Goal: Transaction & Acquisition: Purchase product/service

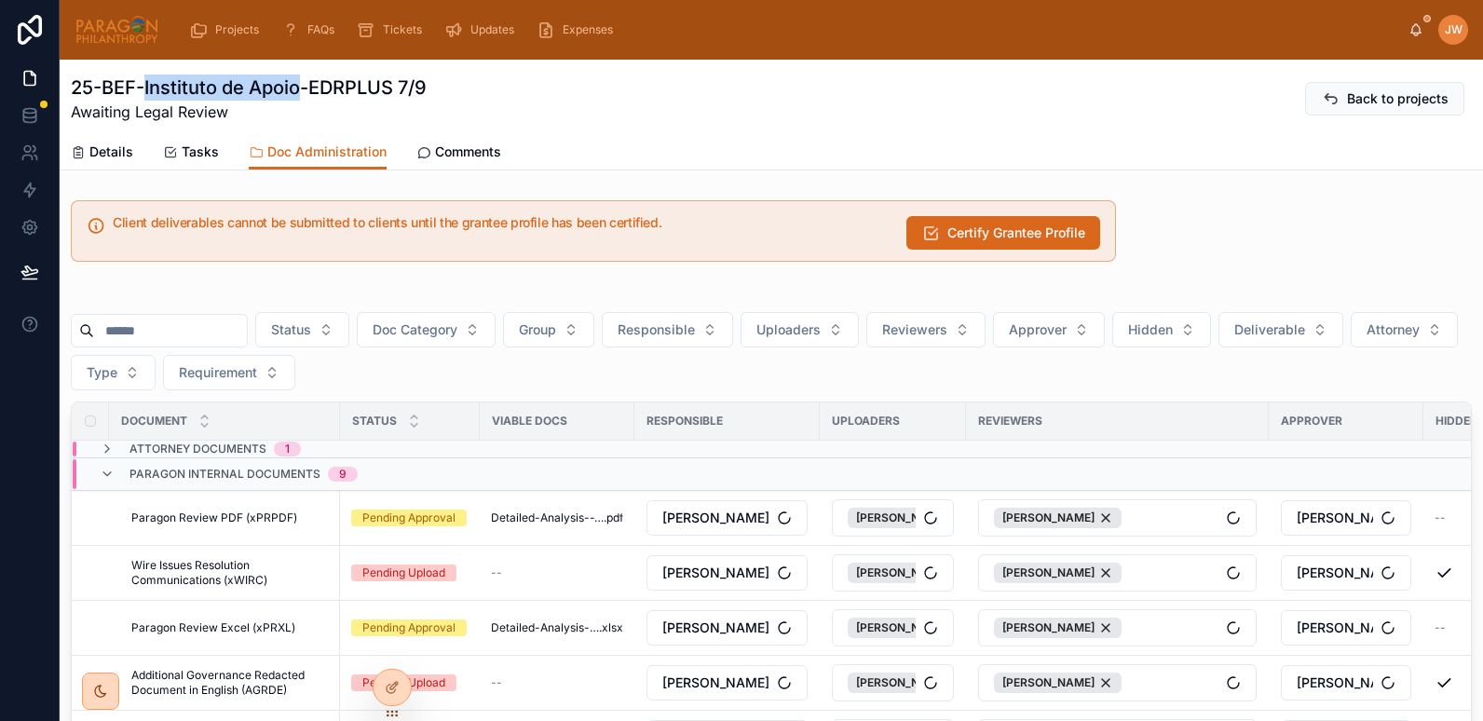
drag, startPoint x: 147, startPoint y: 87, endPoint x: 304, endPoint y: 92, distance: 156.6
click at [304, 92] on h1 "25-BEF-Instituto de Apoio-EDRPLUS 7/9" at bounding box center [249, 88] width 356 height 26
copy h1 "Instituto de Apoio"
click at [394, 647] on icon at bounding box center [392, 647] width 15 height 15
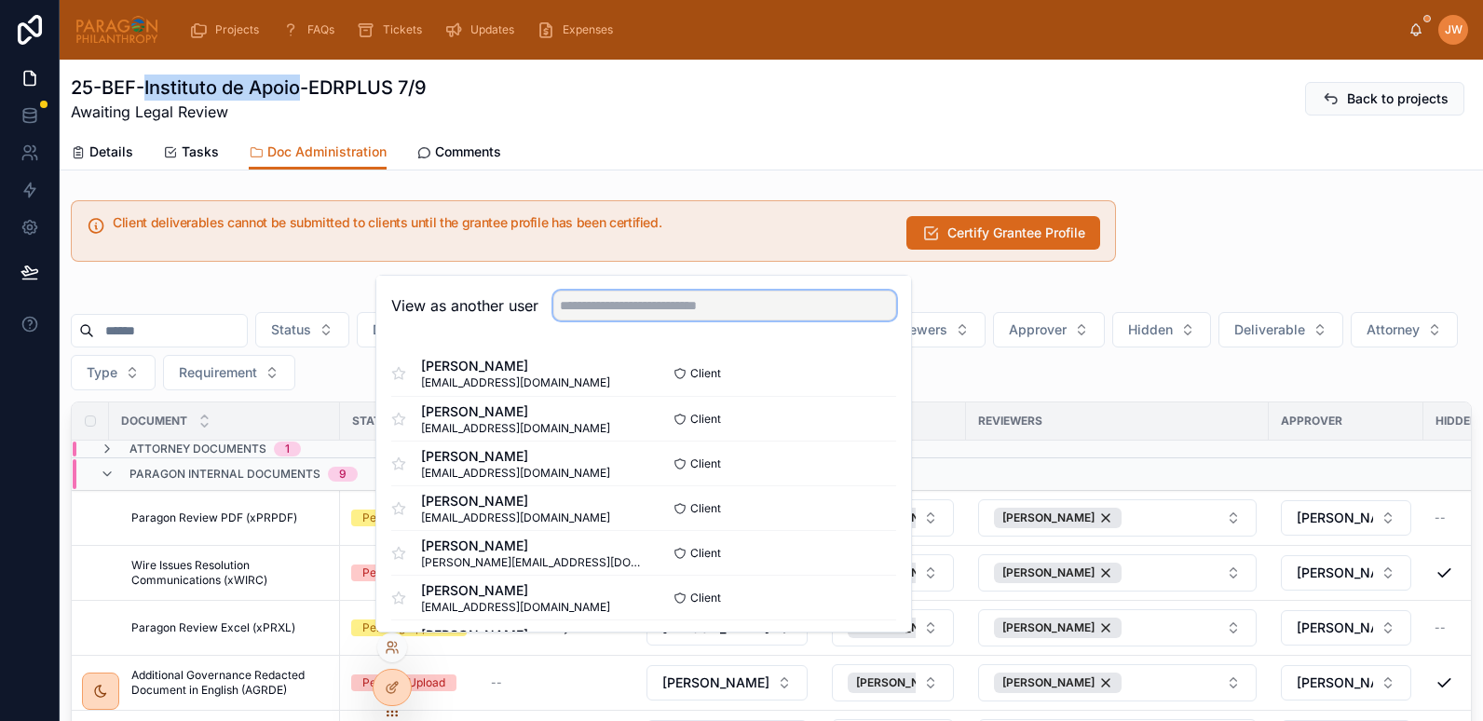
click at [606, 305] on input "text" at bounding box center [724, 306] width 343 height 30
type input "*"
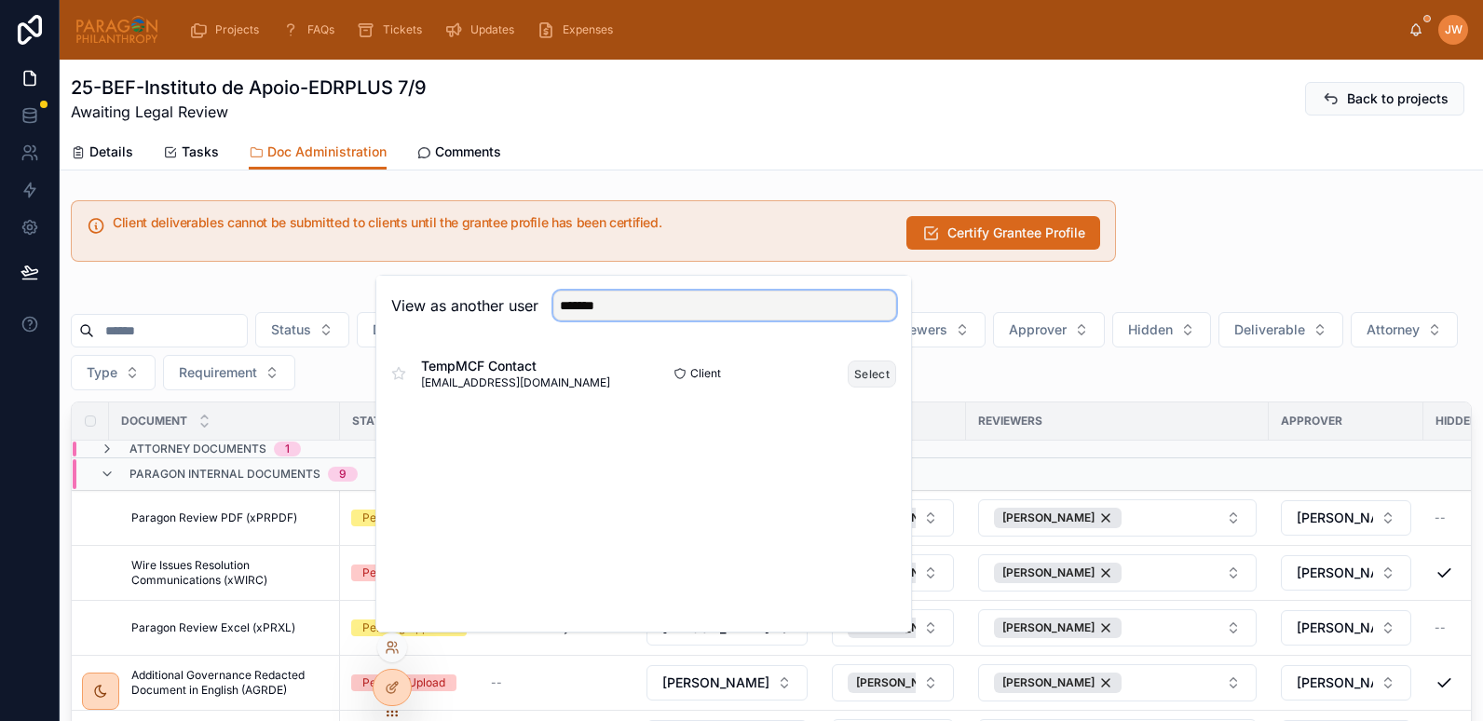
type input "*******"
click at [868, 374] on button "Select" at bounding box center [872, 374] width 48 height 27
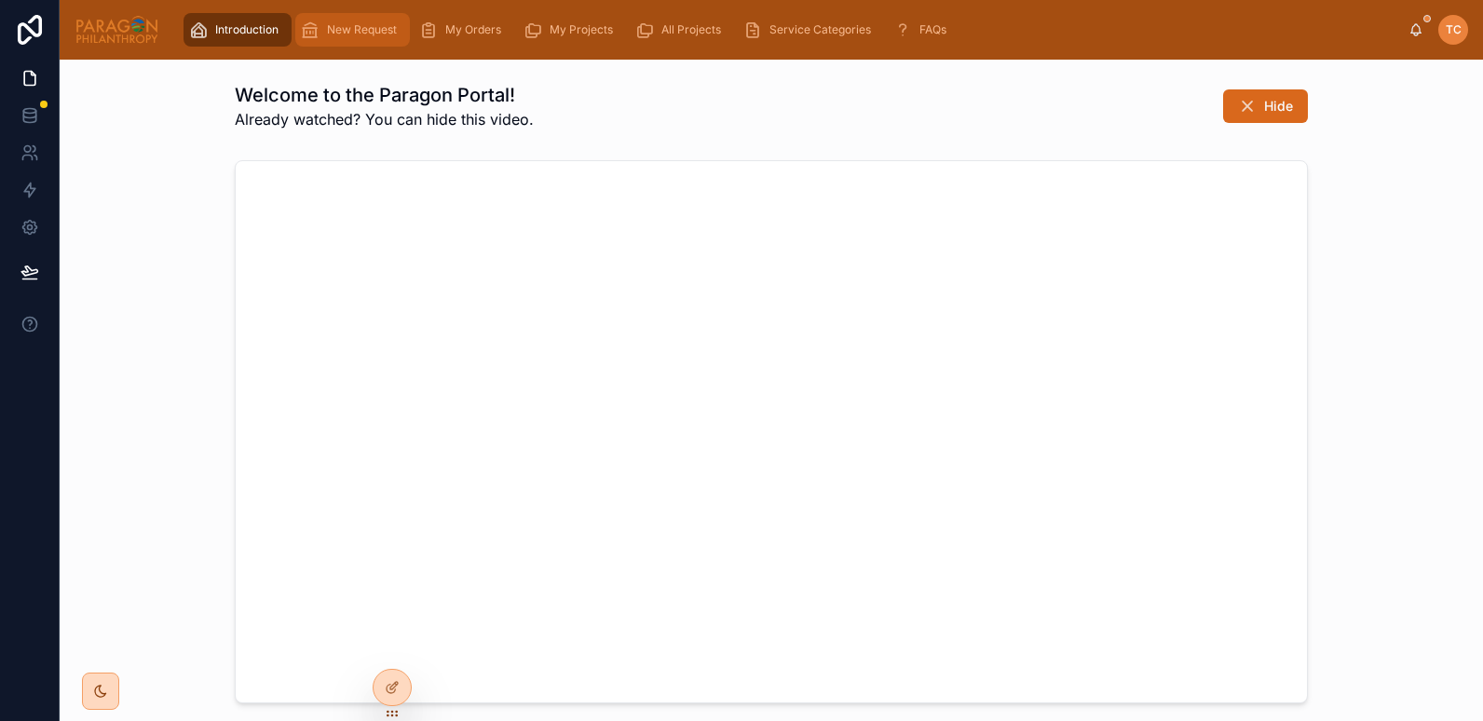
click at [367, 33] on span "New Request" at bounding box center [362, 29] width 70 height 15
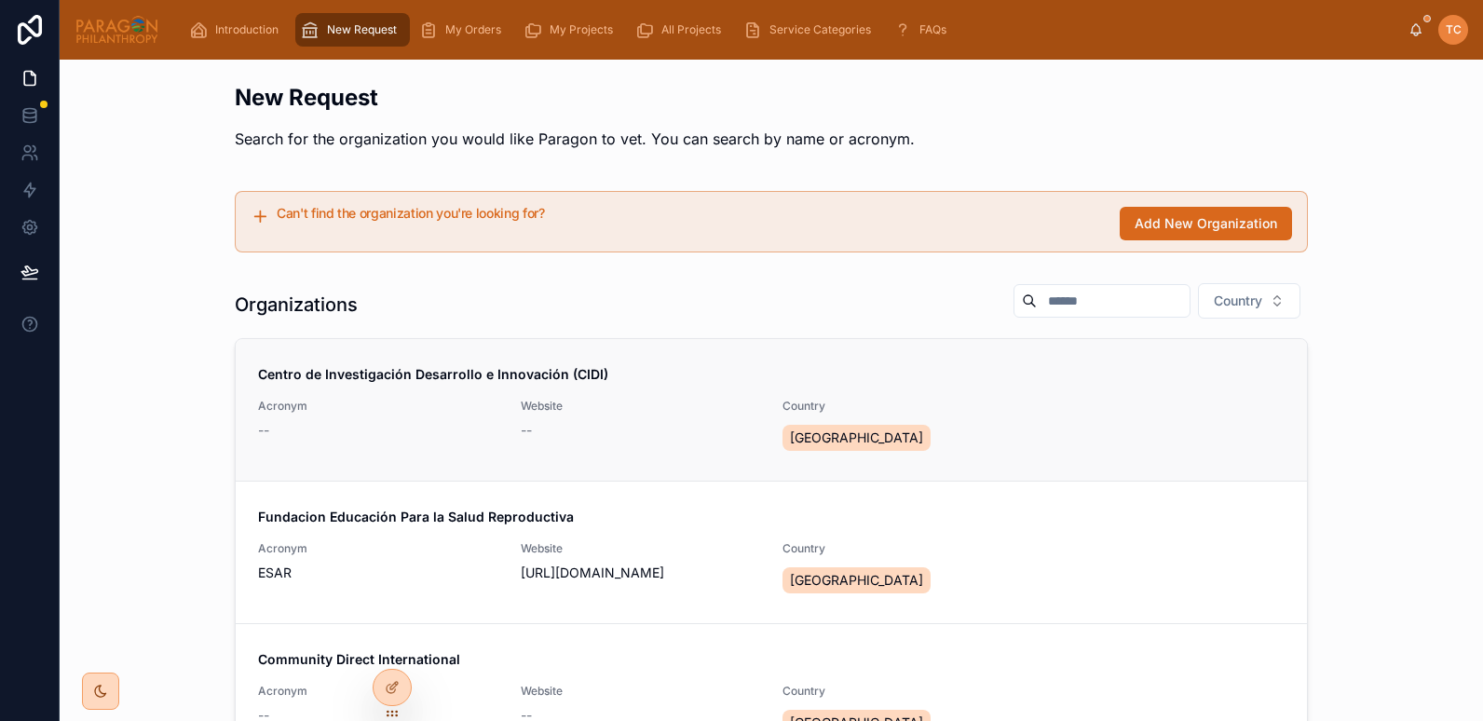
click at [358, 378] on strong "Centro de Investigación Desarrollo e Innovación (CIDI)" at bounding box center [433, 374] width 350 height 16
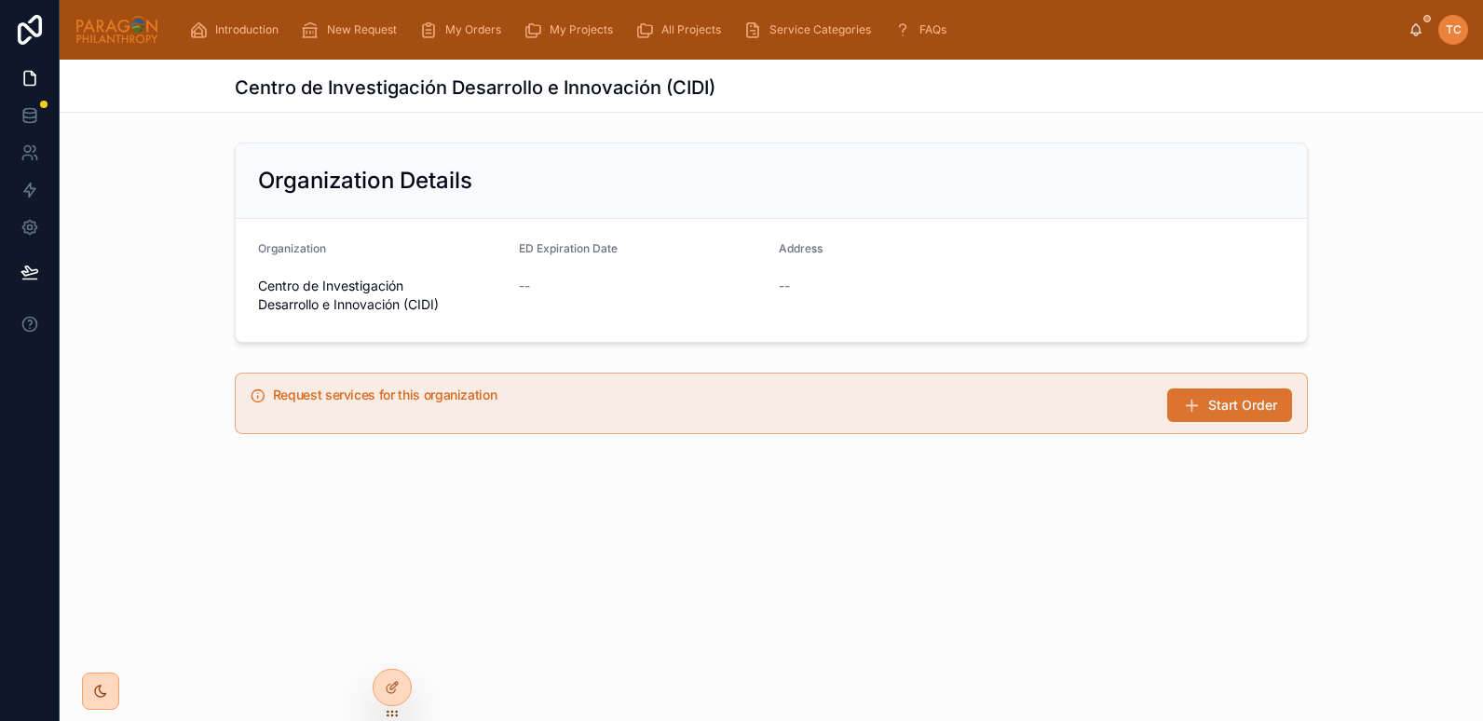
click at [1206, 407] on button "Start Order" at bounding box center [1229, 406] width 125 height 34
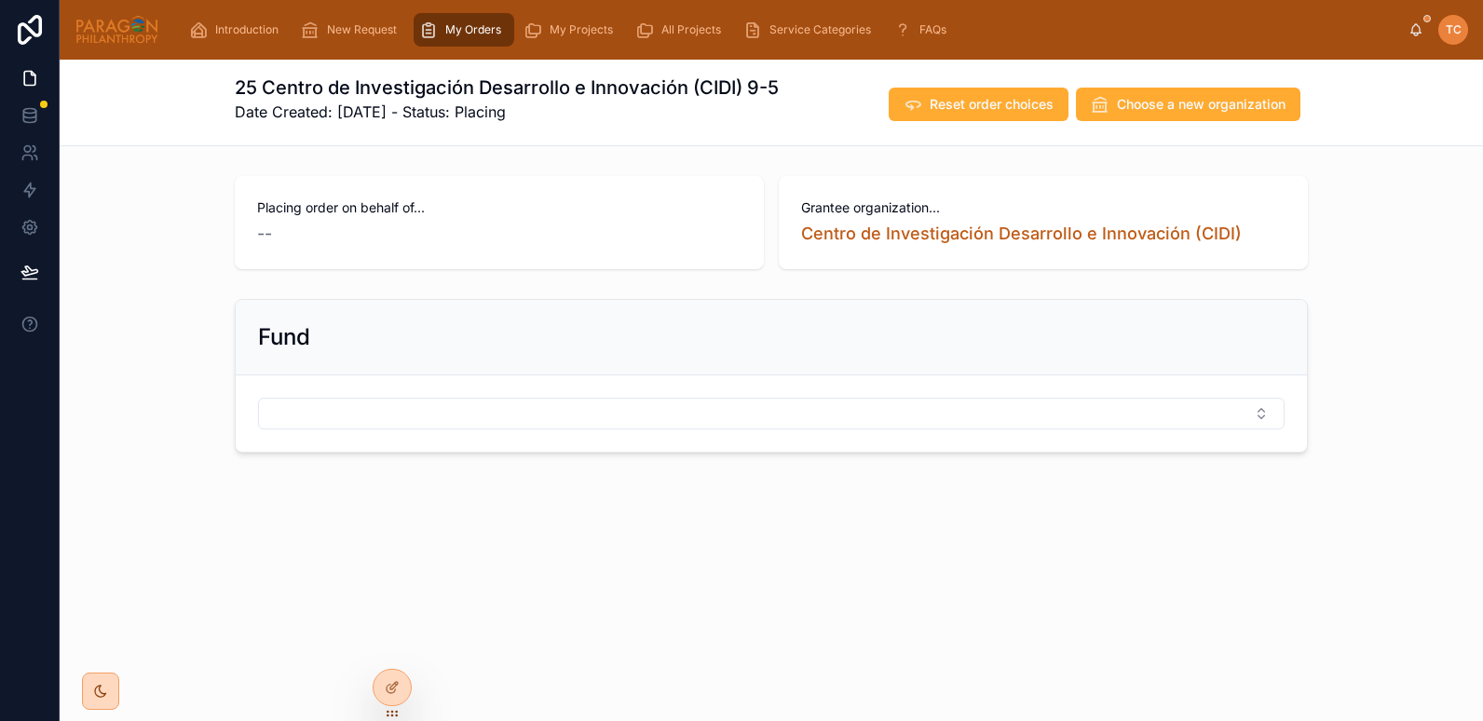
click at [323, 397] on form at bounding box center [771, 413] width 1071 height 76
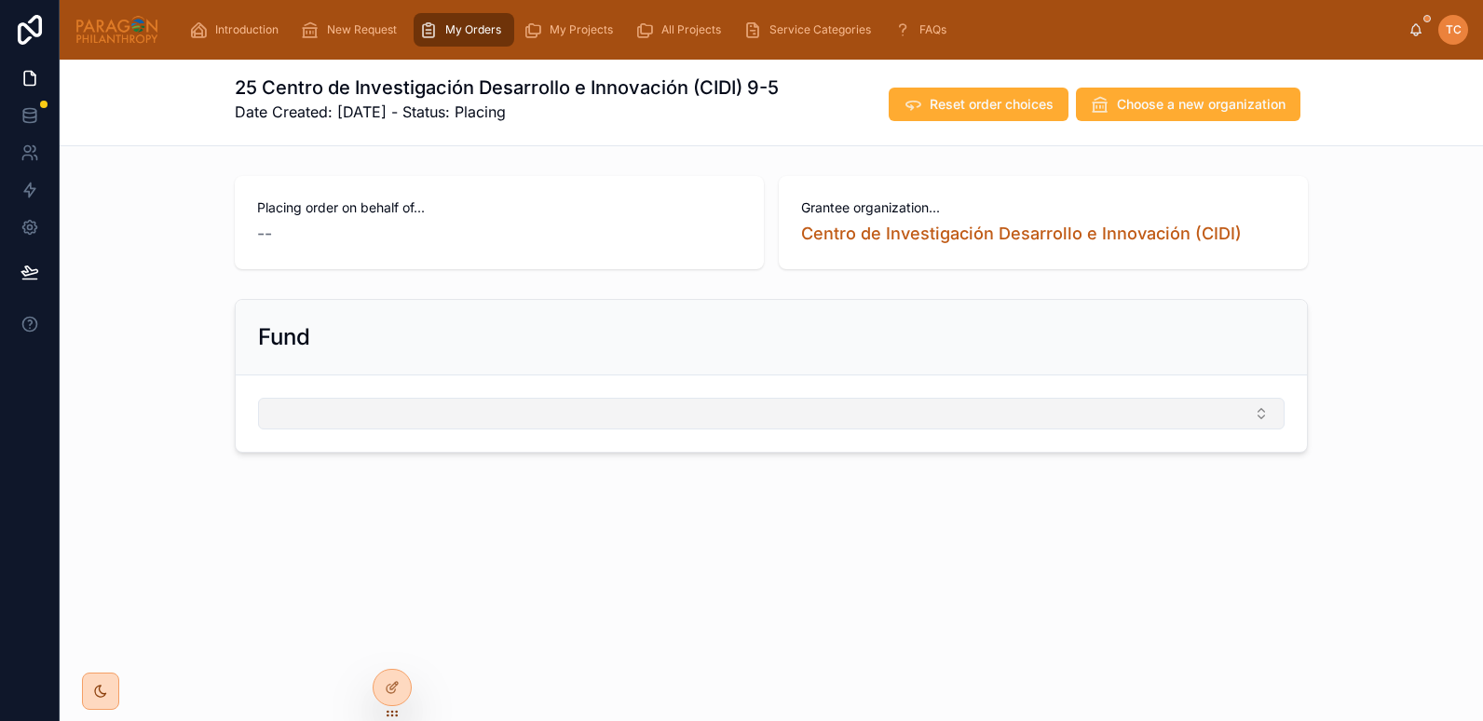
click at [323, 419] on button "Select Button" at bounding box center [771, 414] width 1027 height 32
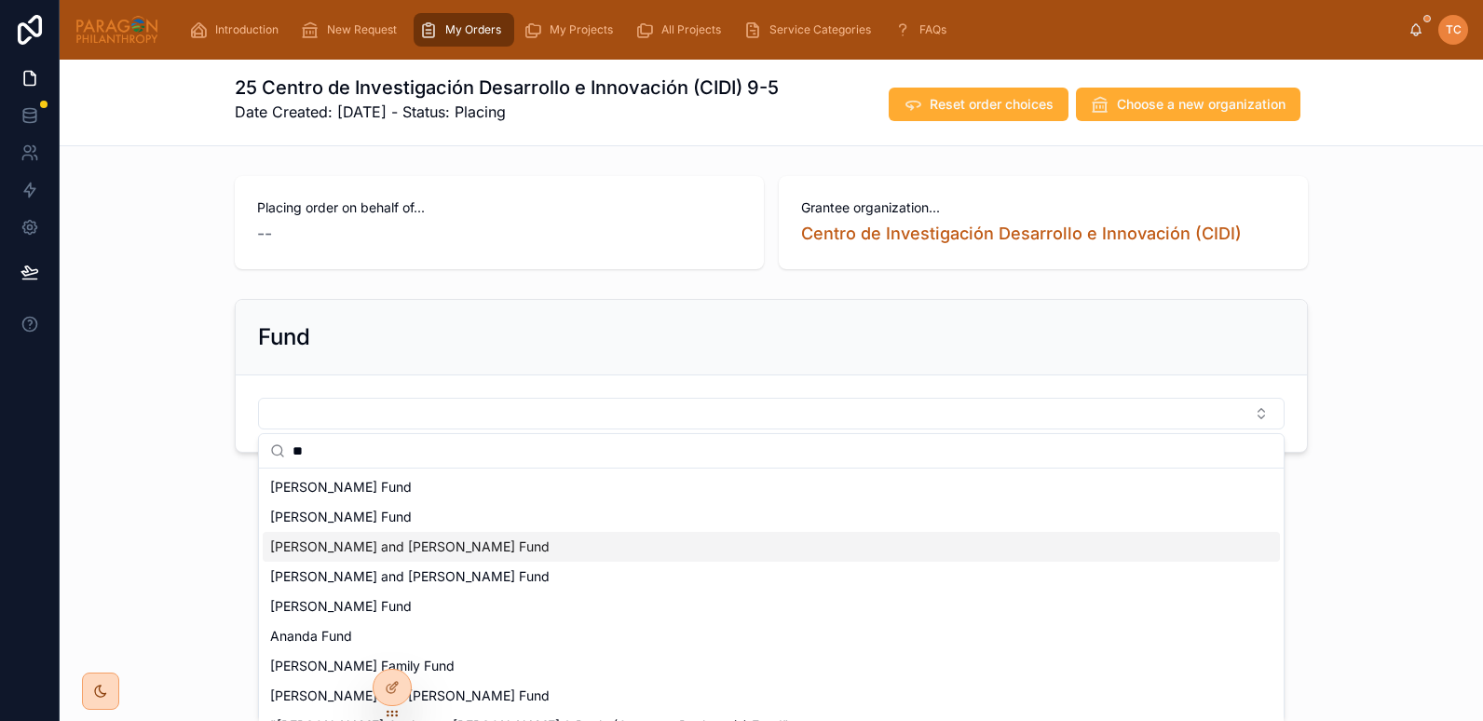
scroll to position [56, 0]
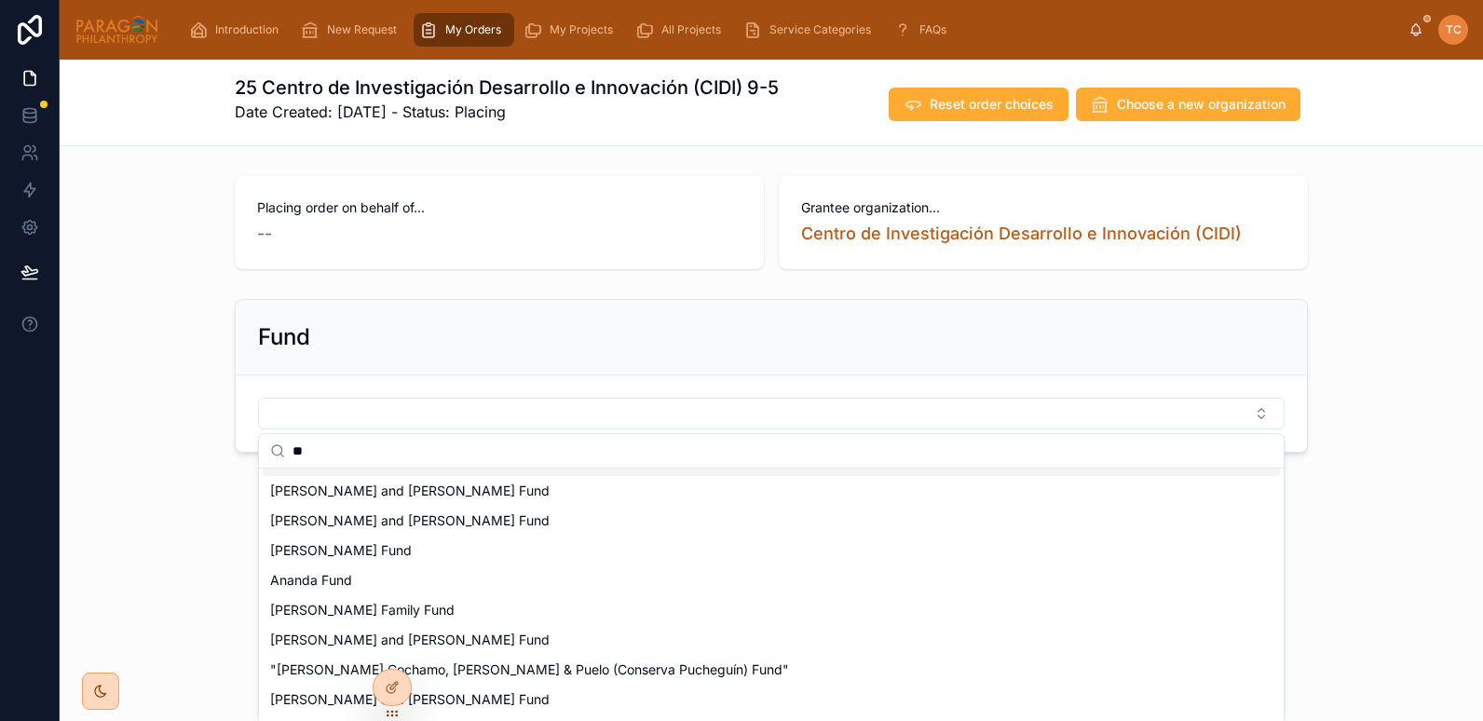
type input "*"
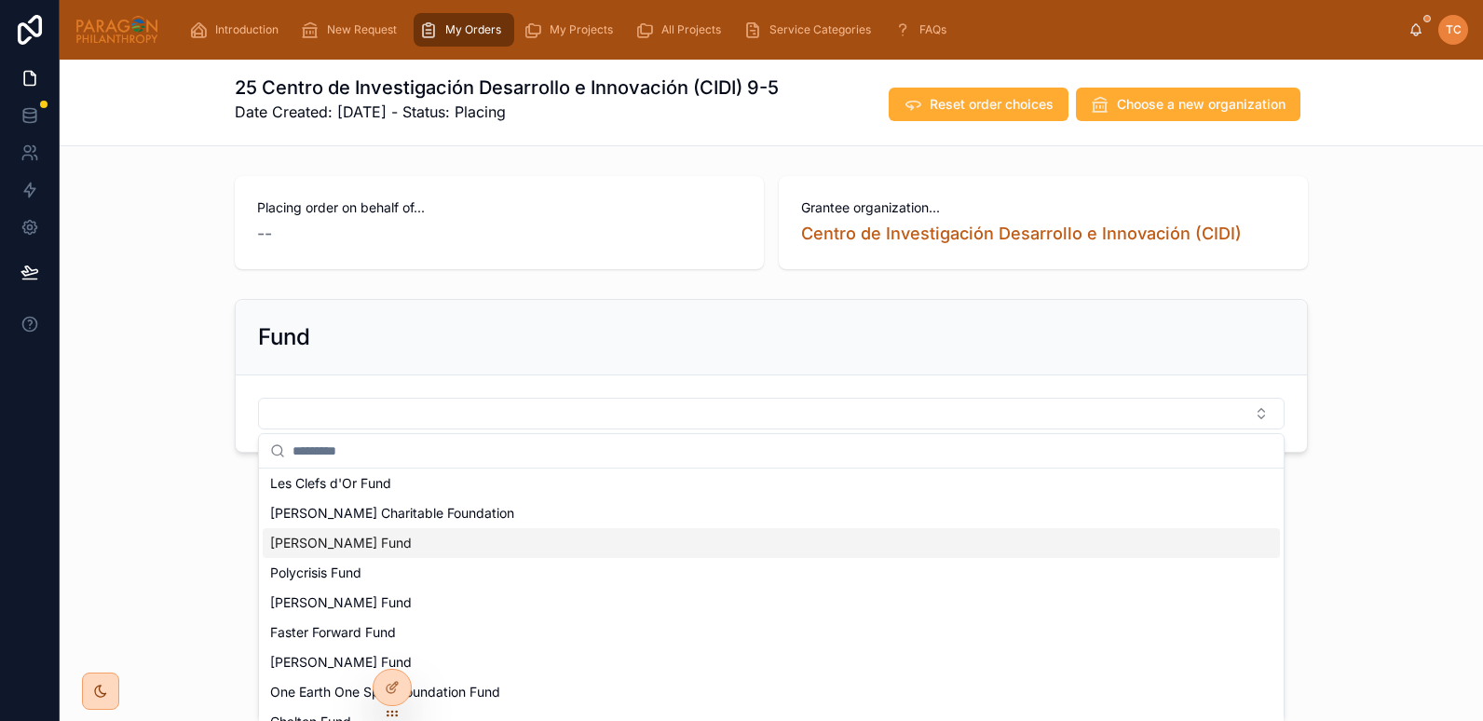
scroll to position [153, 0]
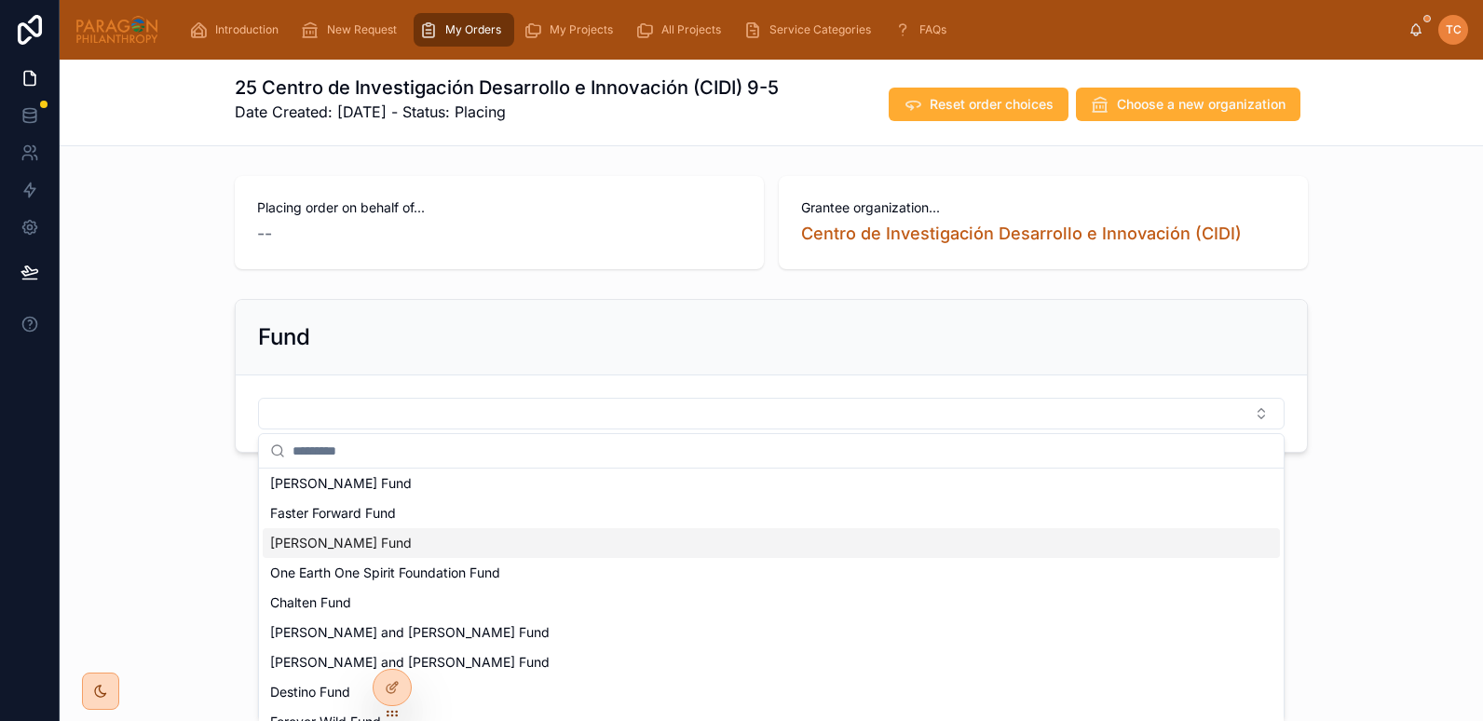
click at [319, 538] on span "[PERSON_NAME] Fund" at bounding box center [341, 543] width 142 height 19
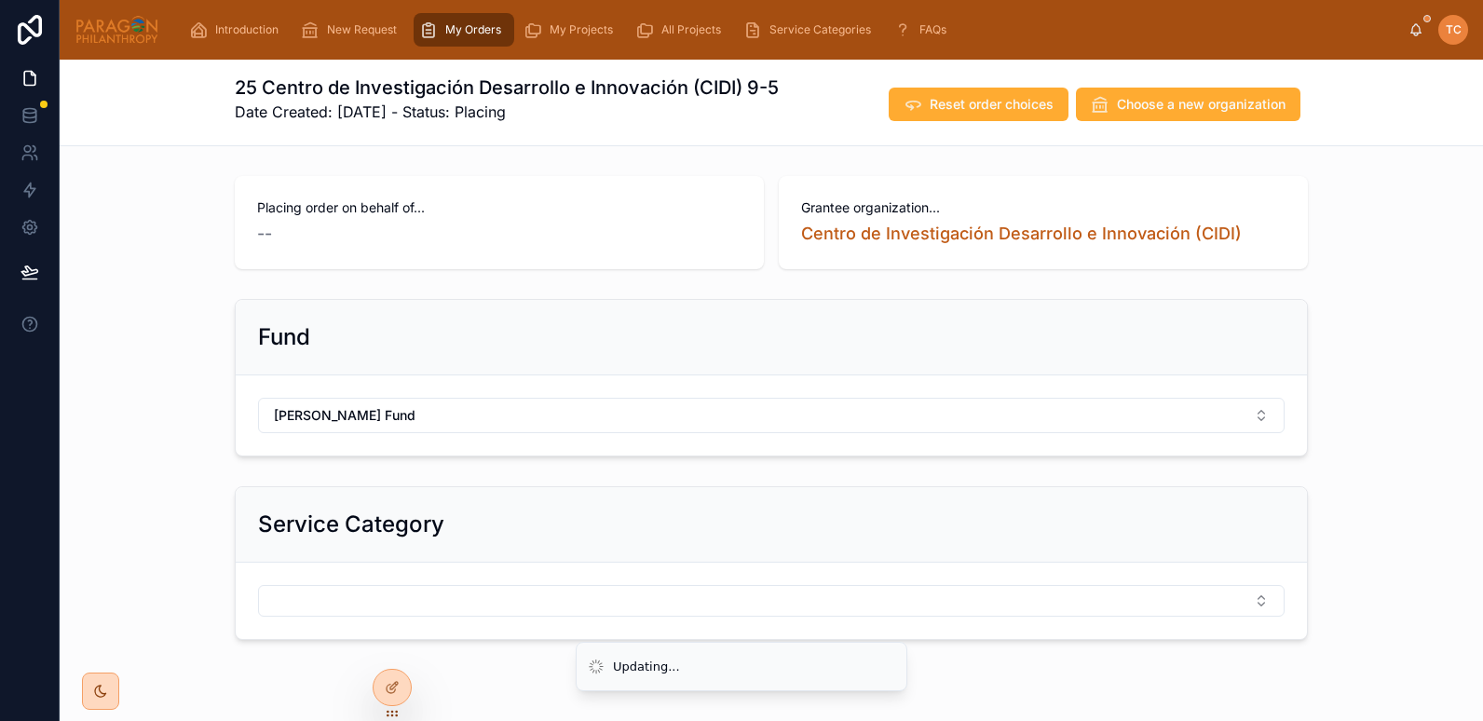
scroll to position [46, 0]
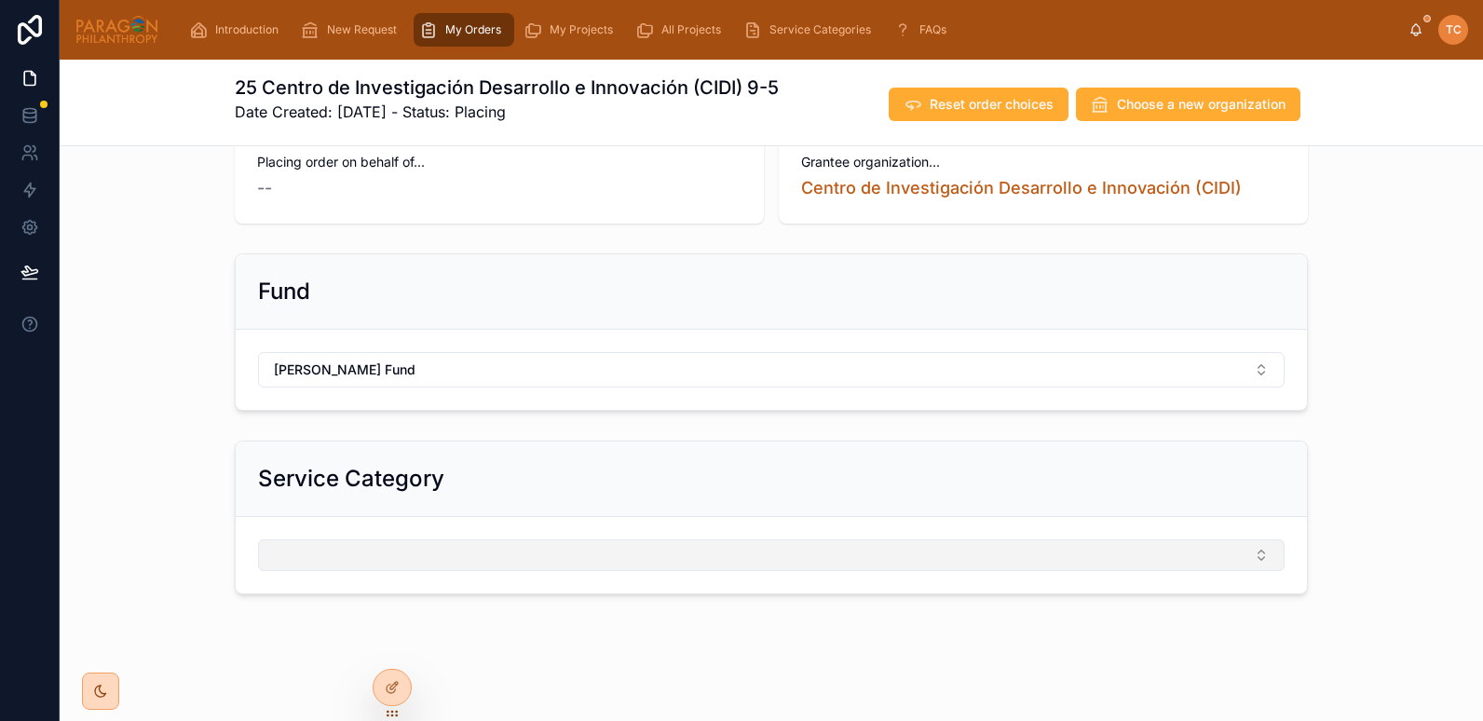
click at [309, 560] on button "Select Button" at bounding box center [771, 555] width 1027 height 32
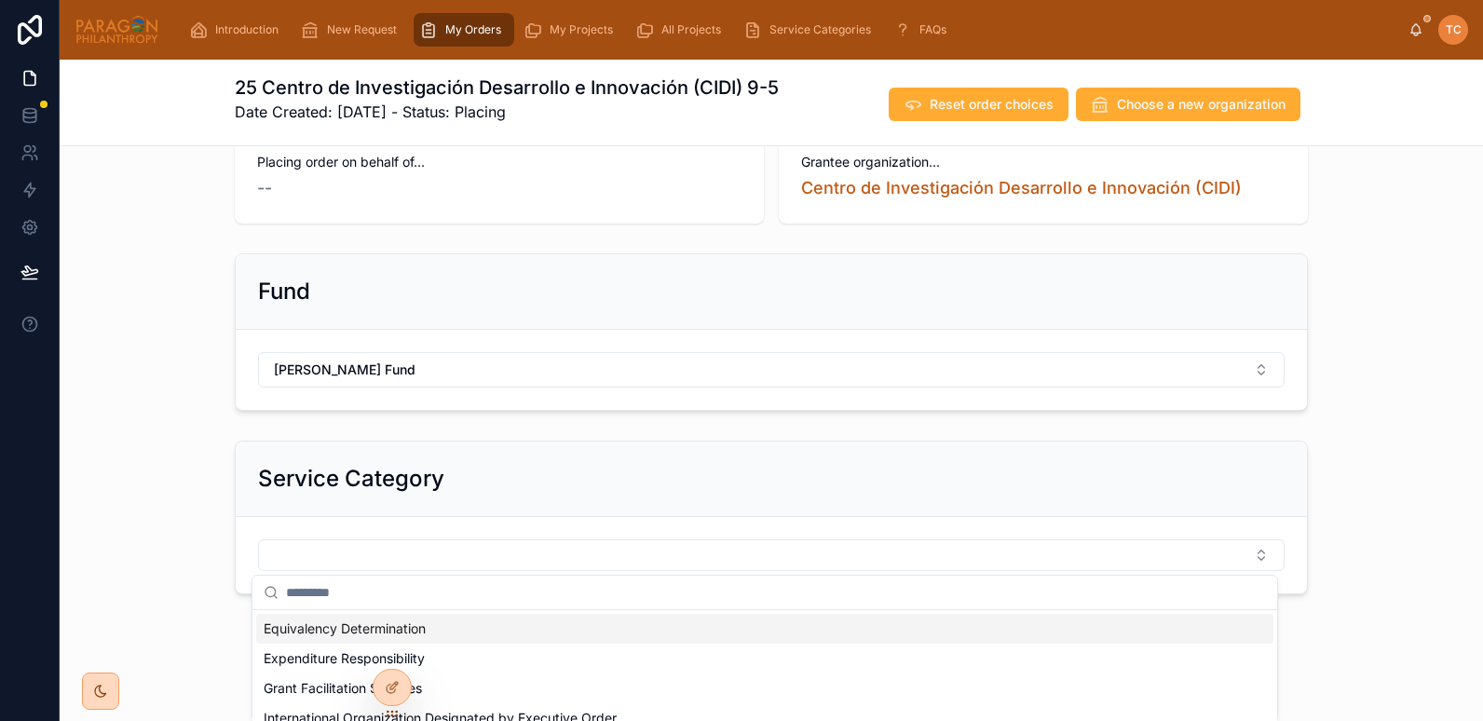
click at [335, 622] on span "Equivalency Determination" at bounding box center [345, 629] width 162 height 19
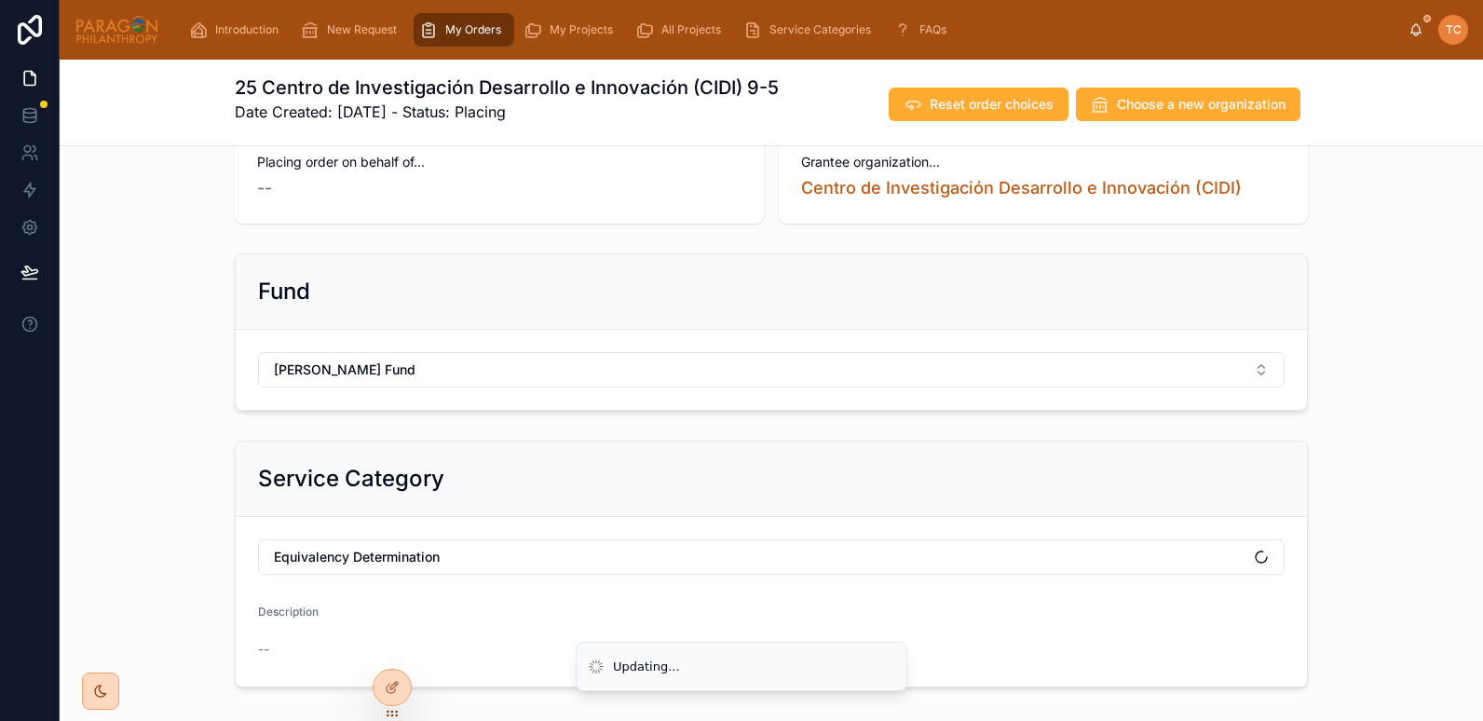
click at [146, 464] on div "Service Category Equivalency Determination Description --" at bounding box center [772, 564] width 1424 height 262
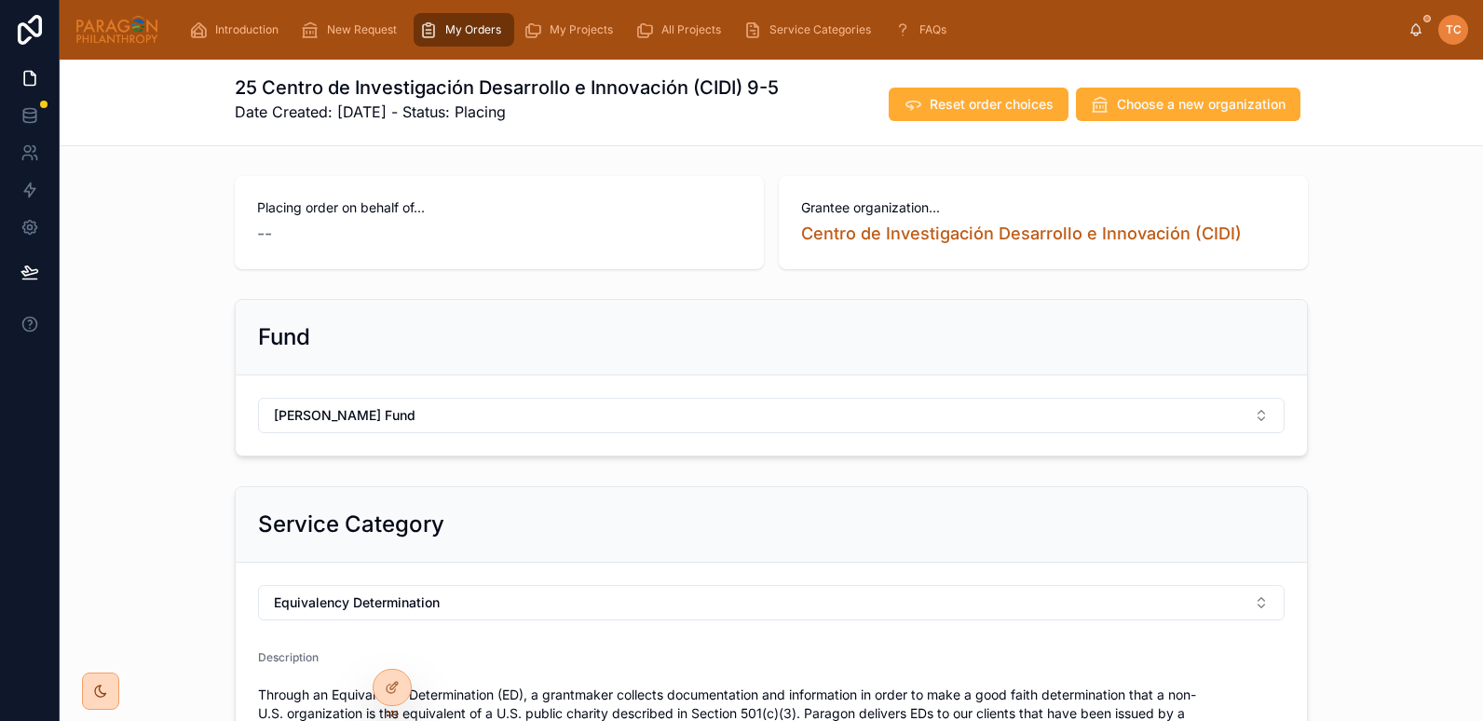
scroll to position [404, 0]
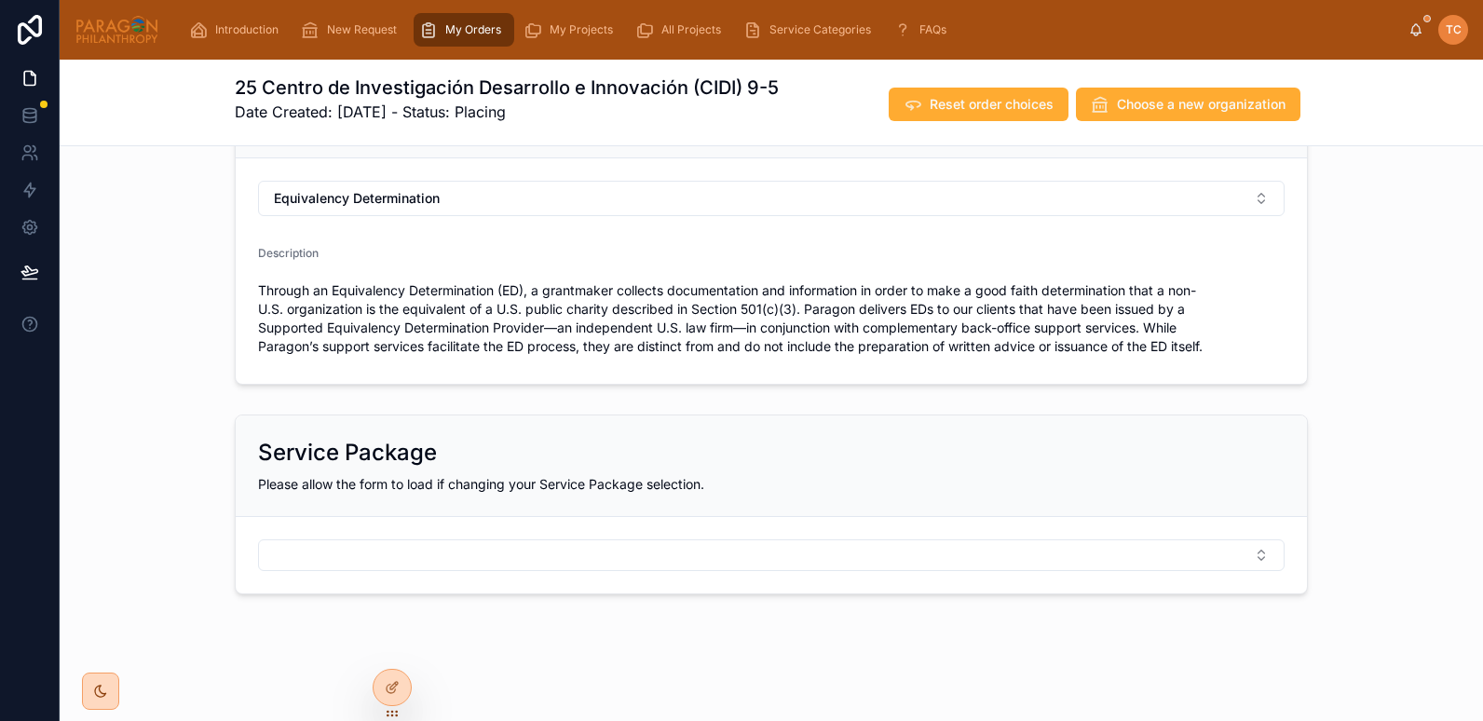
click at [328, 538] on form at bounding box center [771, 555] width 1071 height 76
click at [359, 555] on button "Select Button" at bounding box center [771, 555] width 1027 height 32
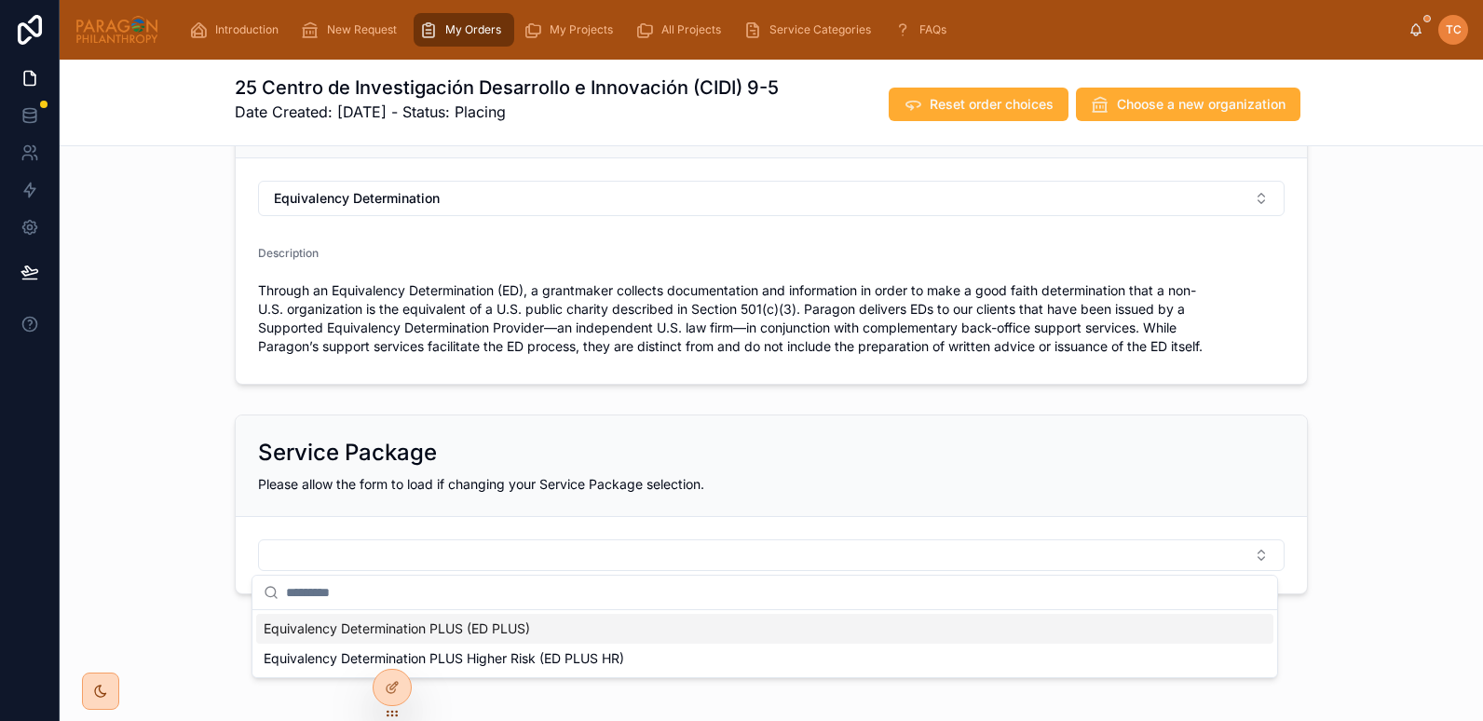
click at [399, 628] on span "Equivalency Determination PLUS (ED PLUS)" at bounding box center [397, 629] width 266 height 19
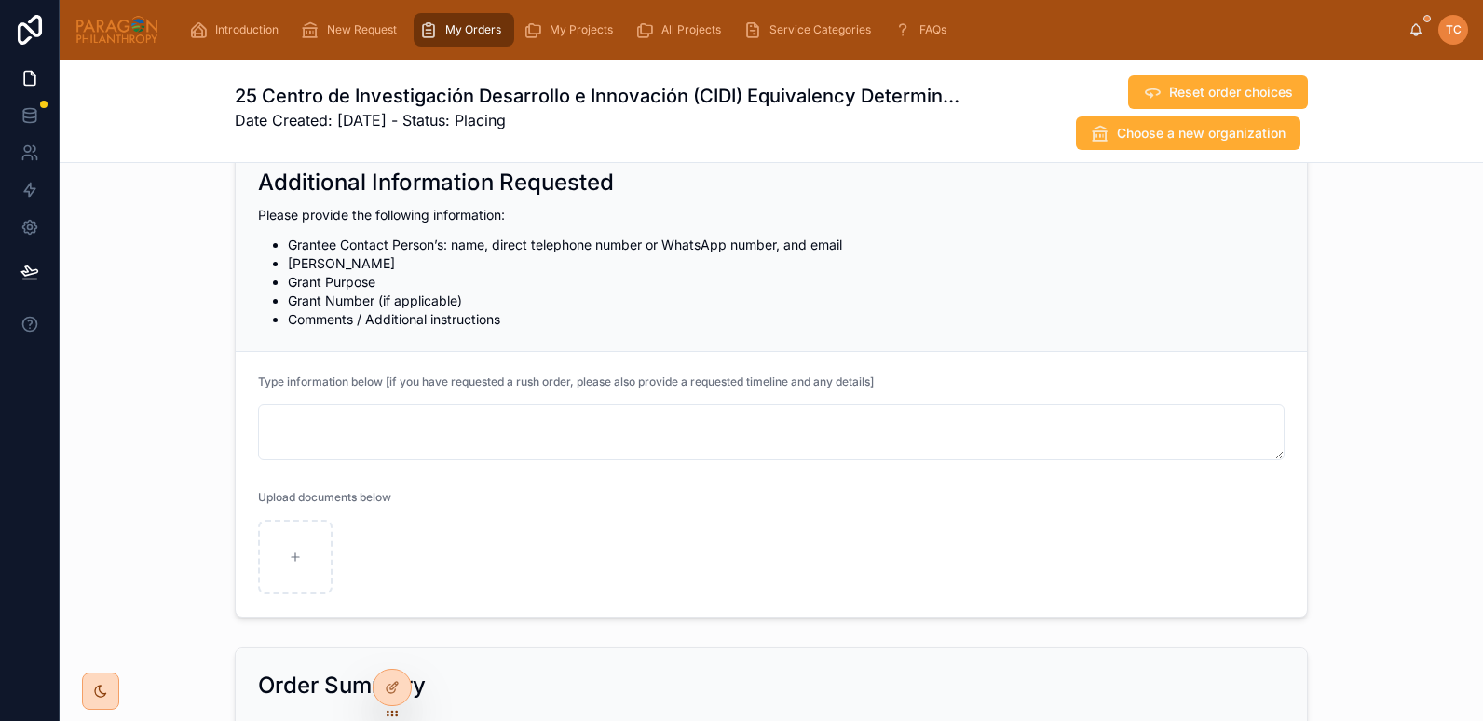
scroll to position [2262, 0]
click at [1171, 88] on span "Reset order choices" at bounding box center [1231, 92] width 124 height 19
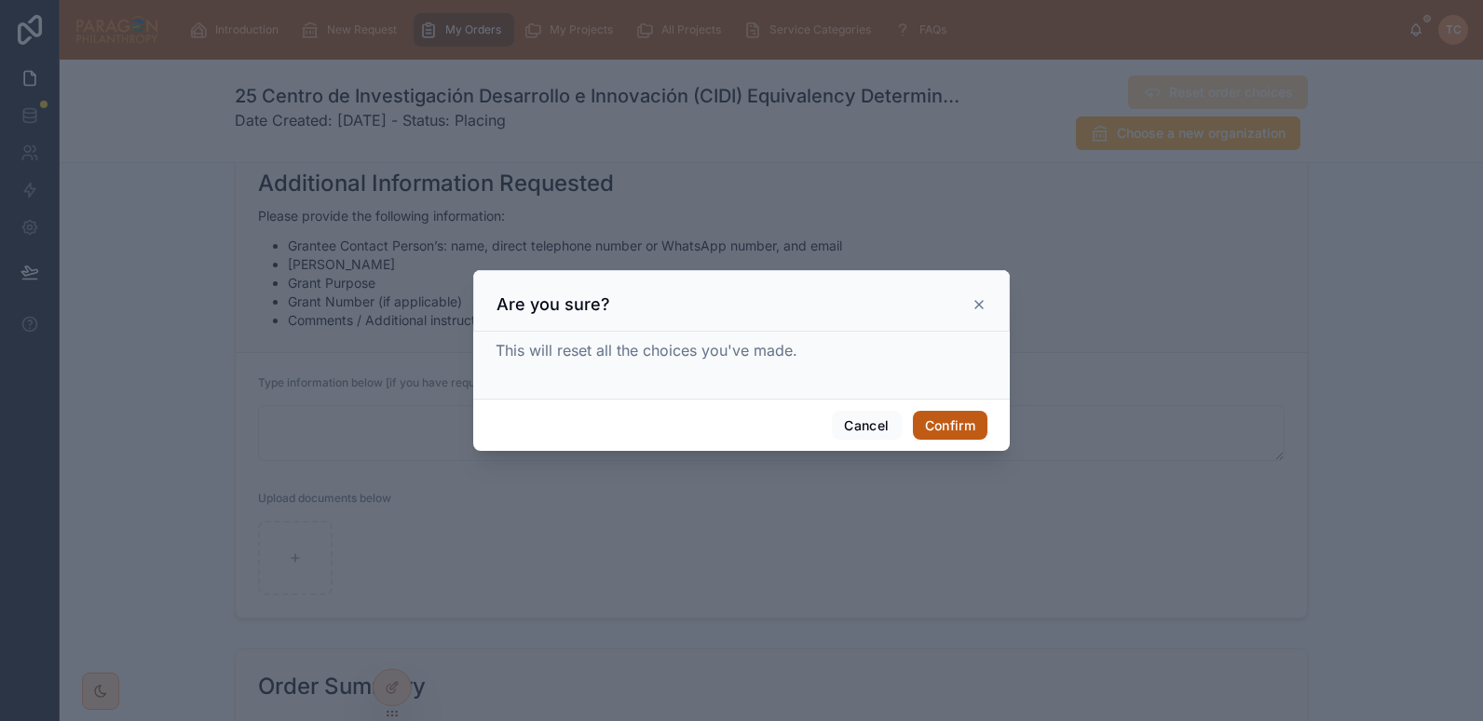
click at [939, 424] on button "Confirm" at bounding box center [950, 426] width 75 height 30
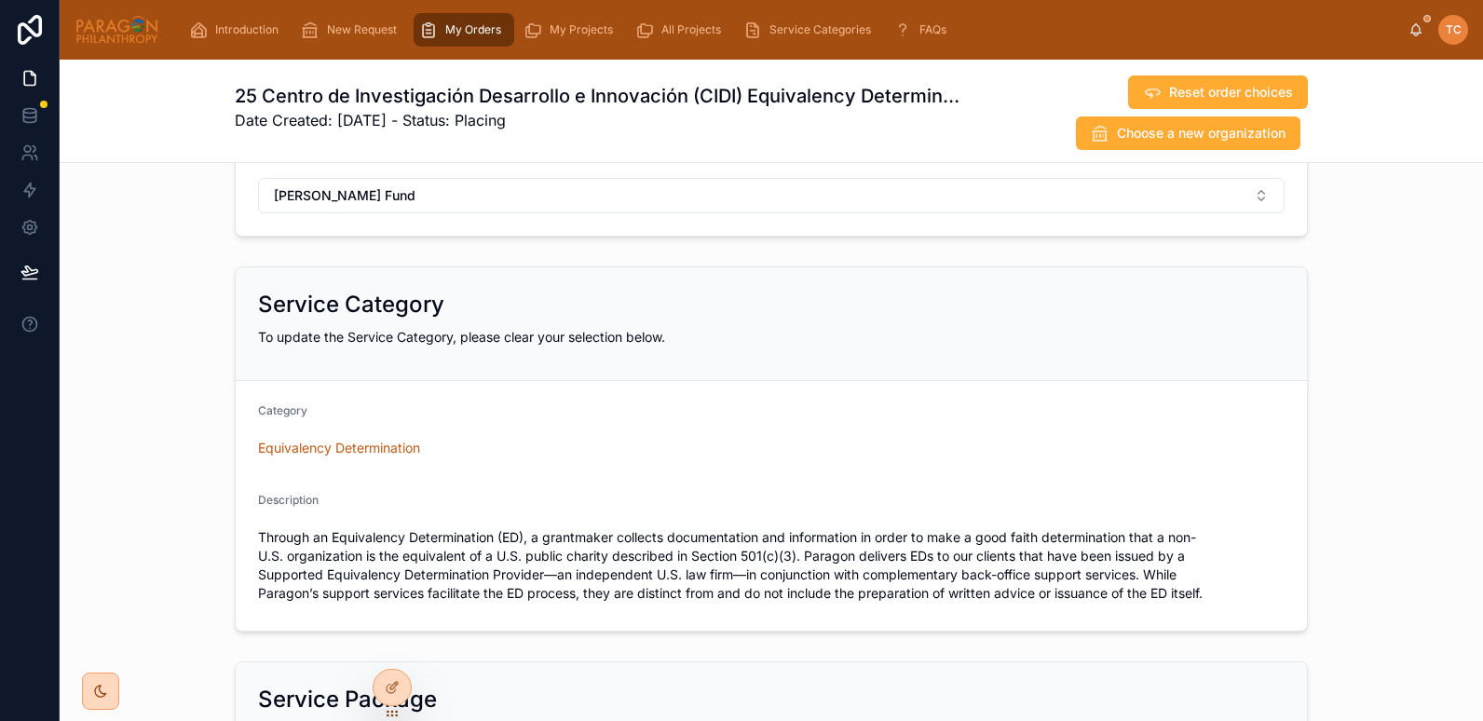
scroll to position [0, 0]
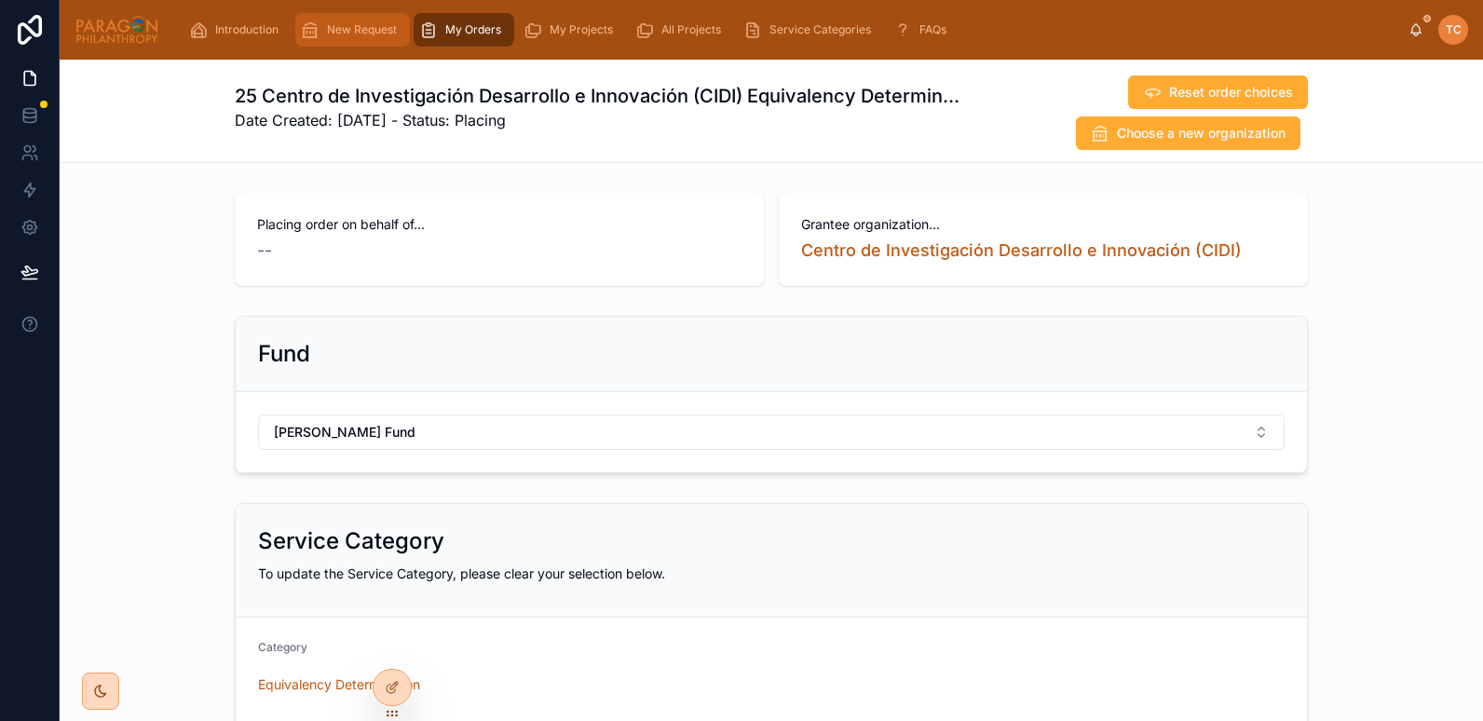
click at [357, 25] on span "New Request" at bounding box center [362, 29] width 70 height 15
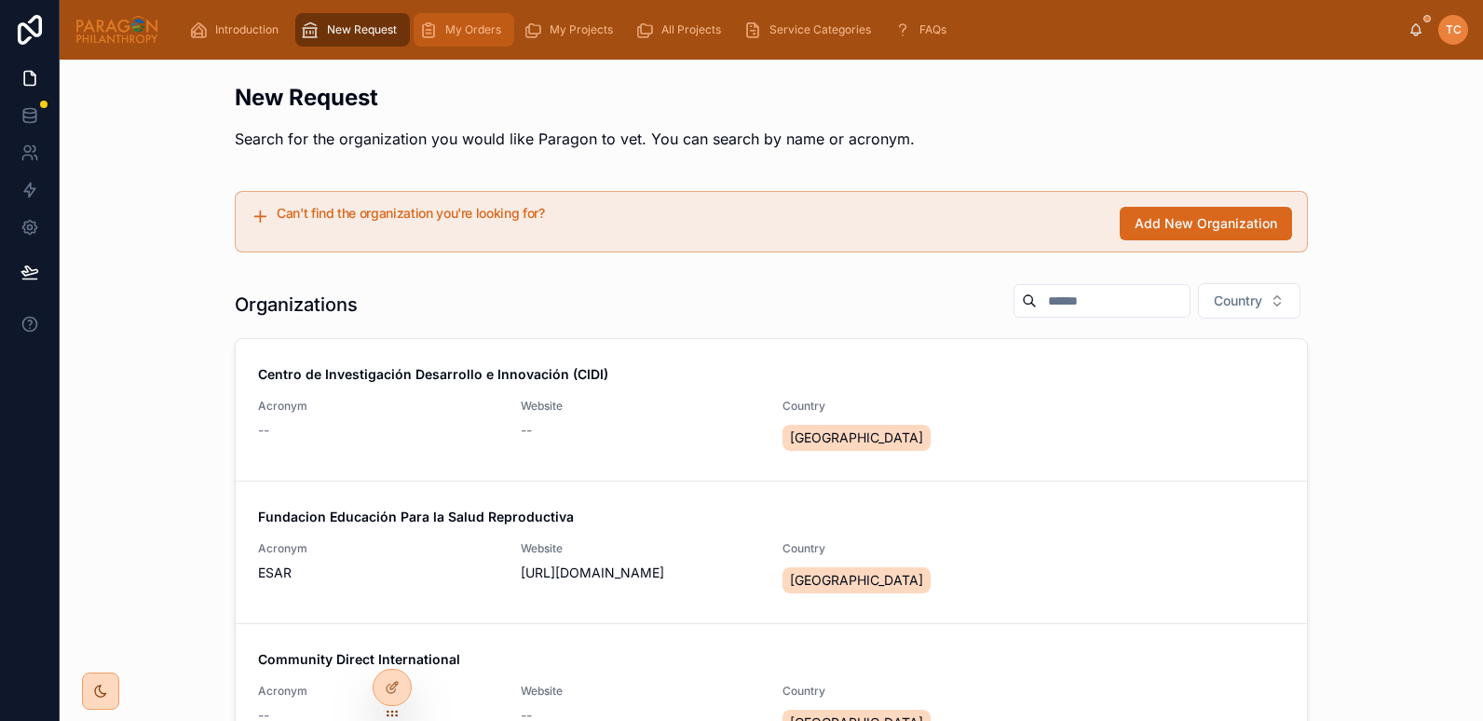
click at [466, 35] on span "My Orders" at bounding box center [473, 29] width 56 height 15
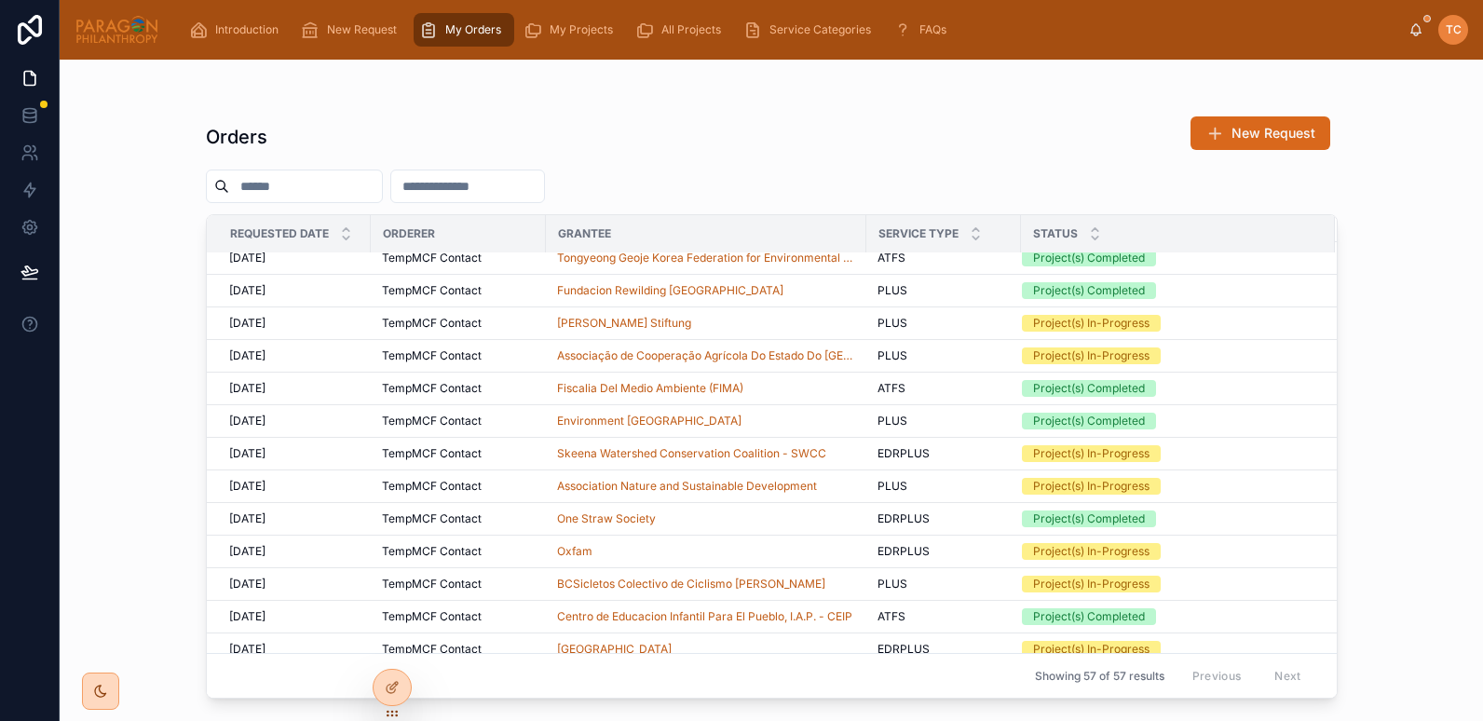
scroll to position [1458, 0]
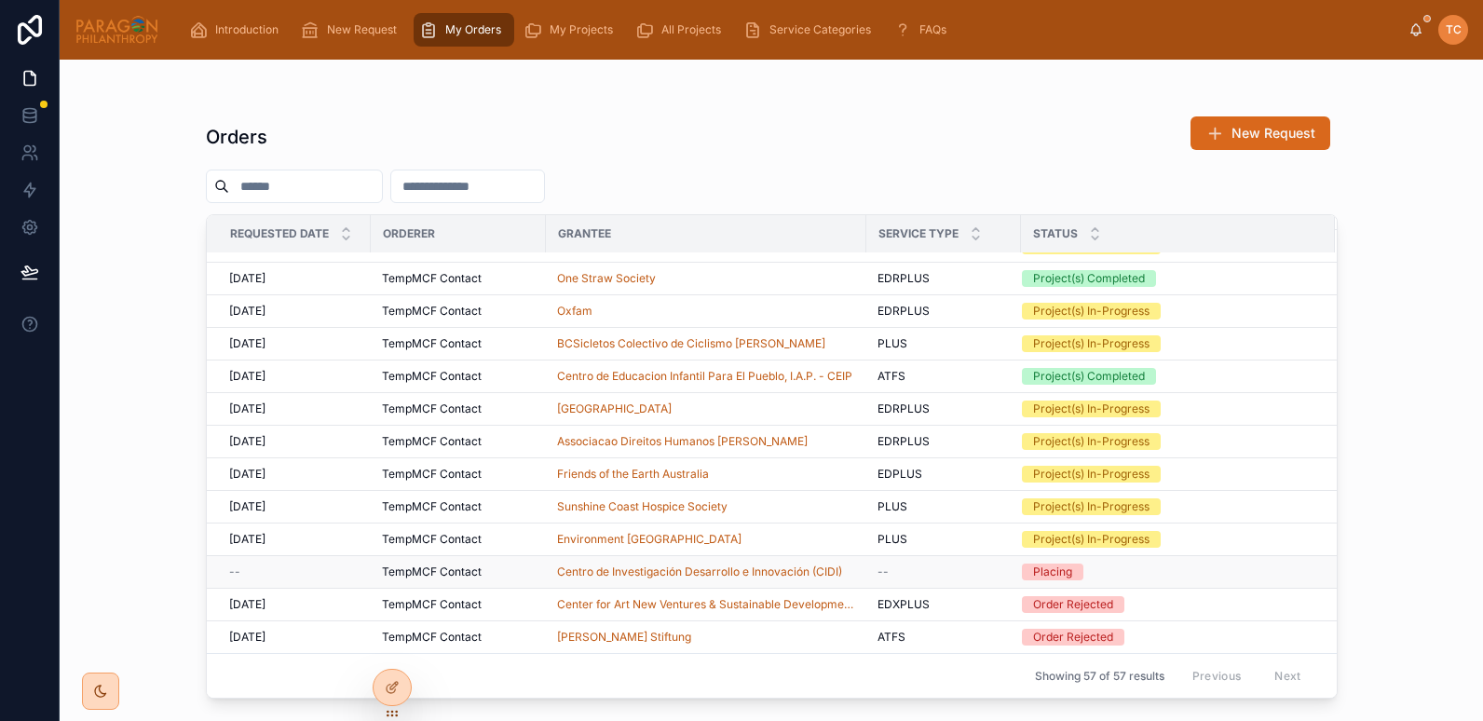
click at [1061, 572] on div "Placing" at bounding box center [1052, 572] width 39 height 17
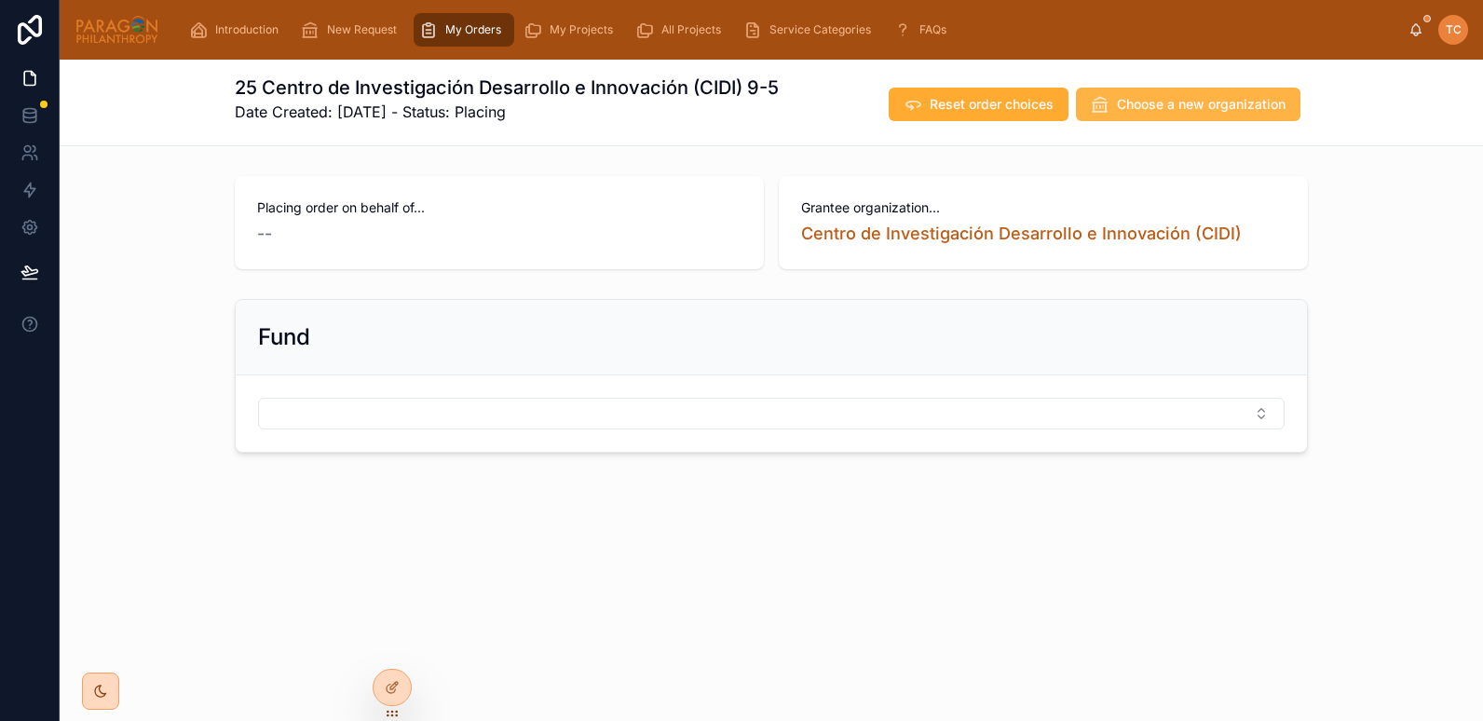
click at [1139, 106] on span "Choose a new organization" at bounding box center [1201, 104] width 169 height 19
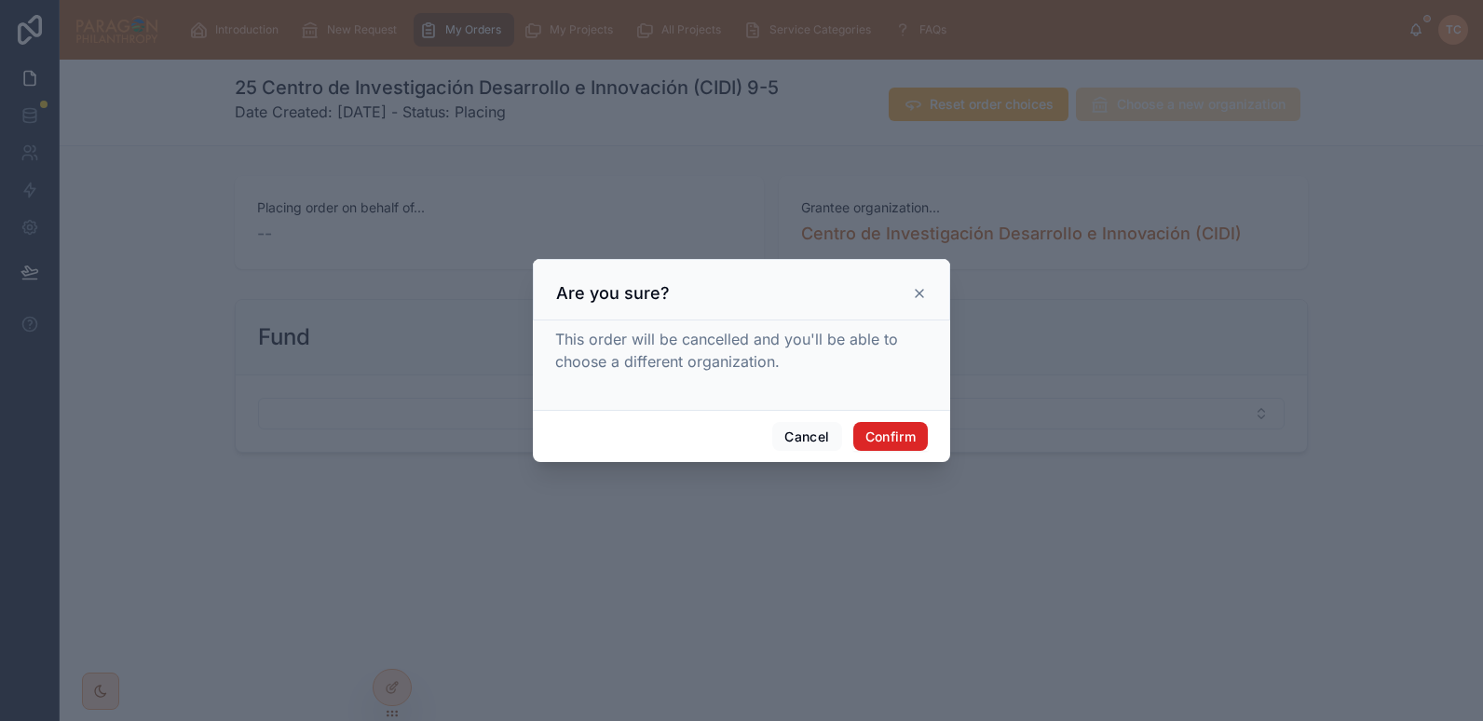
click at [878, 433] on button "Confirm" at bounding box center [890, 437] width 75 height 30
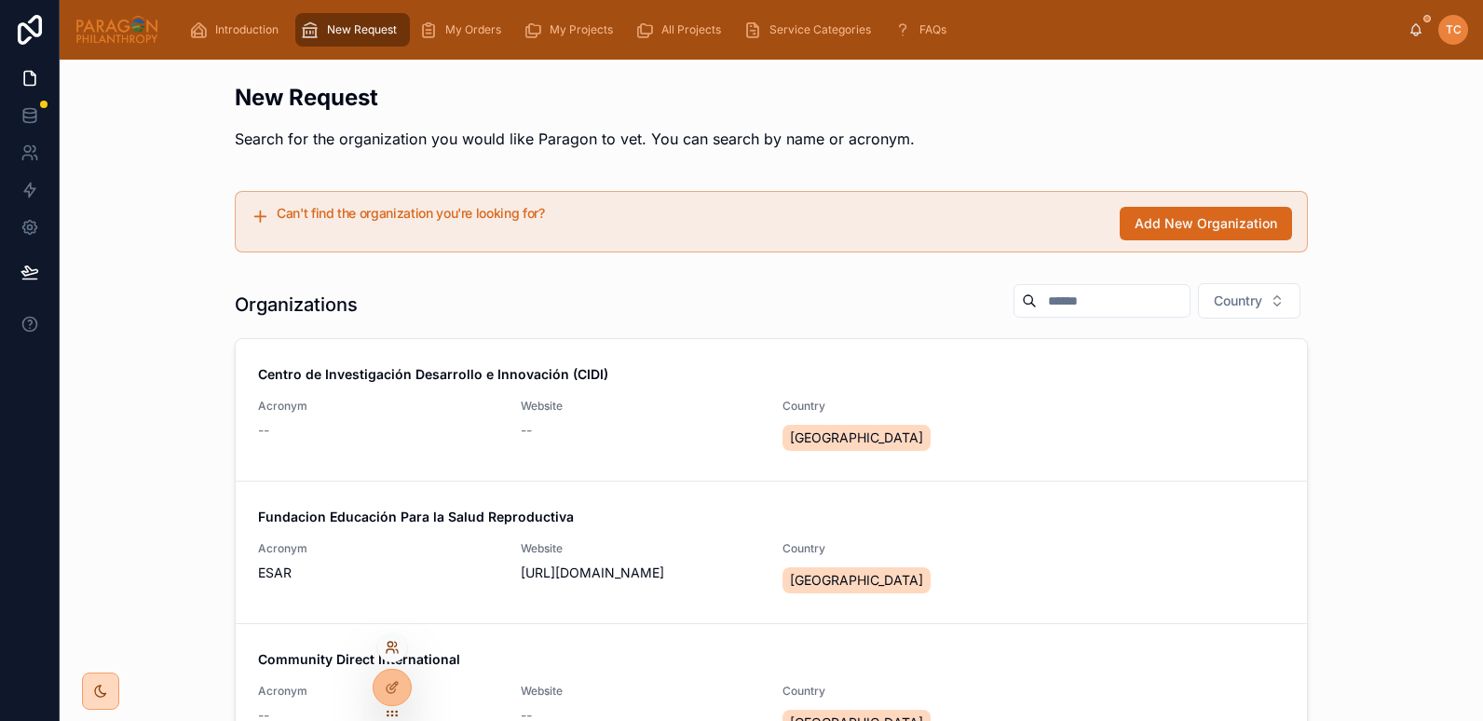
click at [399, 640] on icon at bounding box center [392, 647] width 15 height 15
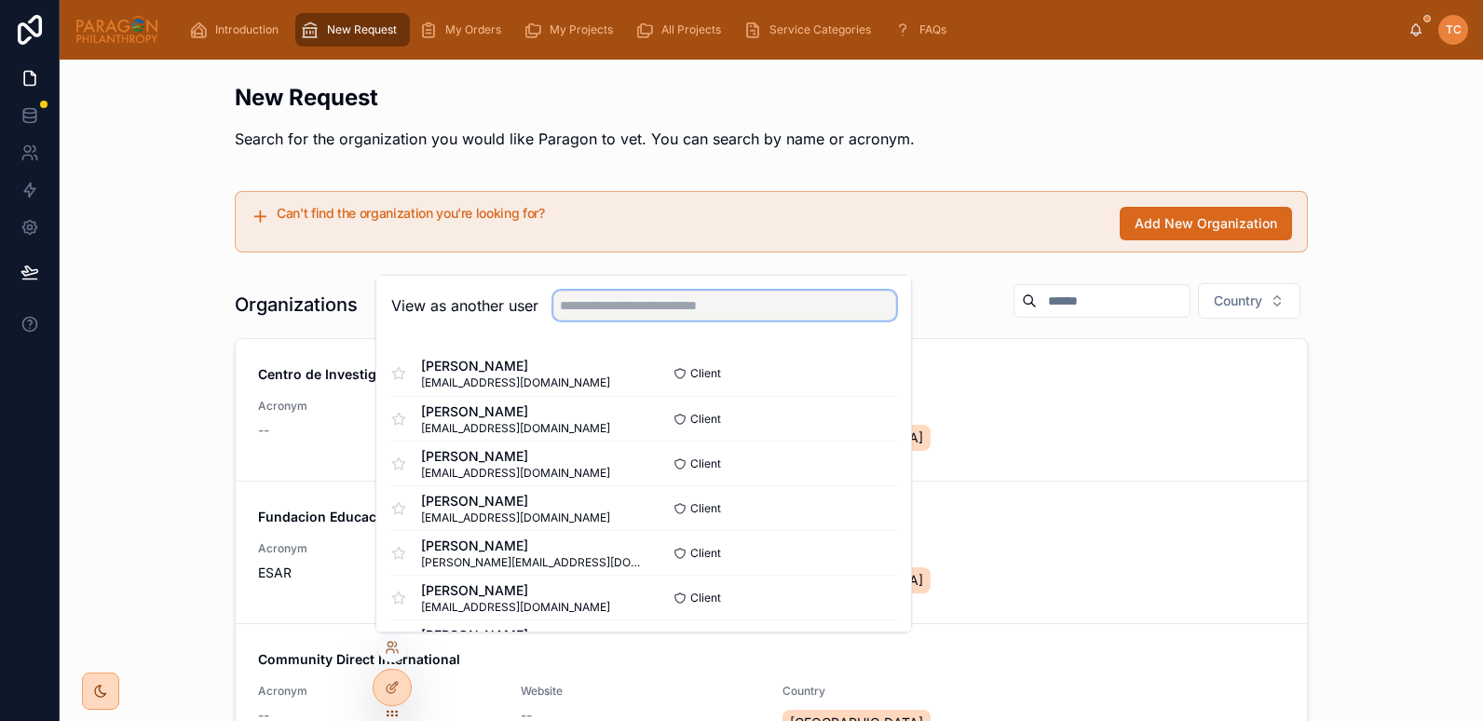
click at [620, 306] on input "text" at bounding box center [724, 306] width 343 height 30
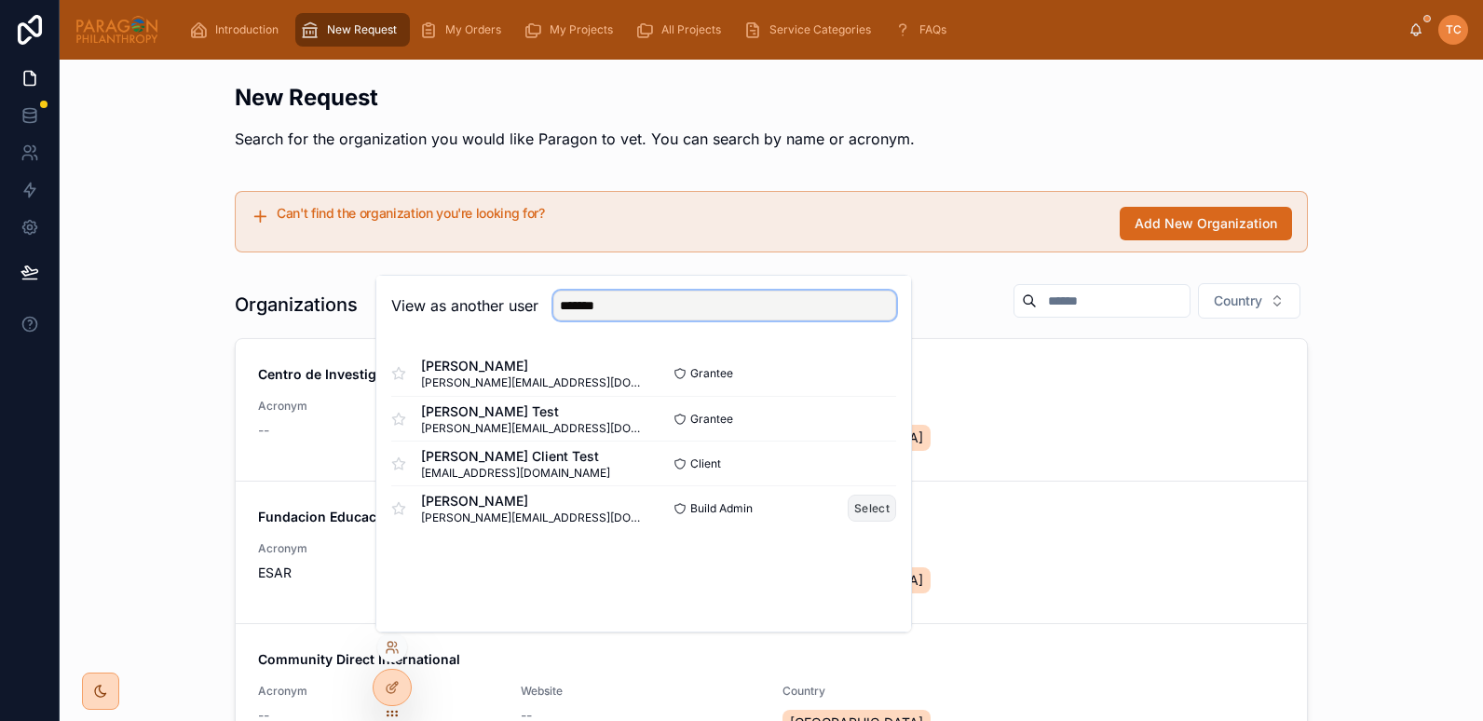
type input "*******"
click at [866, 516] on button "Select" at bounding box center [872, 508] width 48 height 27
